Goal: Browse casually

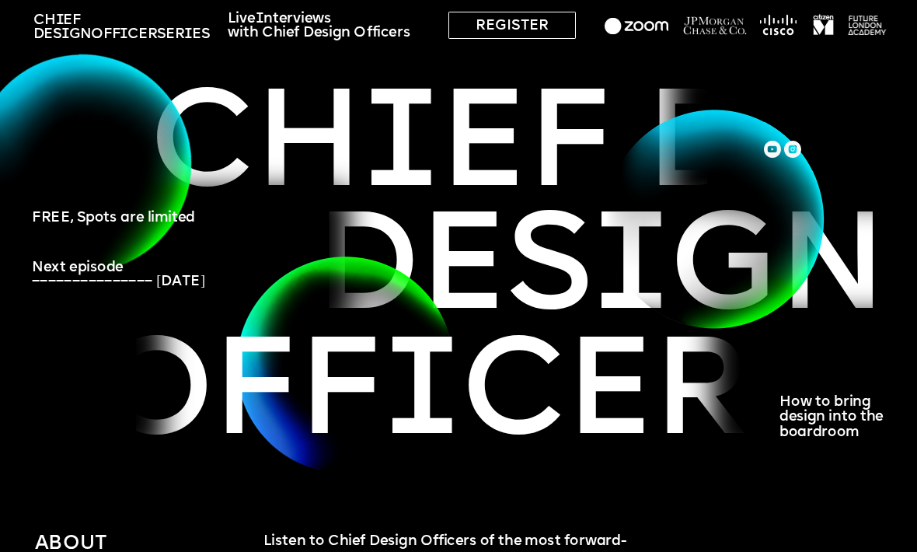
scroll to position [44, 0]
